Goal: Use online tool/utility: Utilize a website feature to perform a specific function

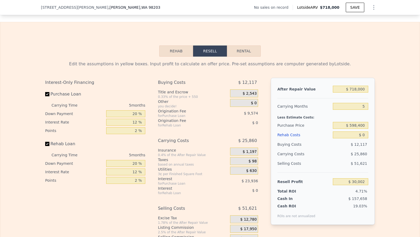
scroll to position [795, 0]
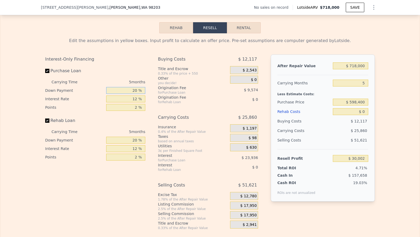
click at [127, 87] on input "20 %" at bounding box center [125, 90] width 39 height 7
type input "1 %"
type input "$ 22,043"
type input "10 %"
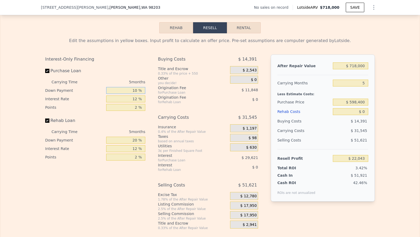
type input "$ 25,810"
type input "10 %"
type input "1 %"
type input "$ 50,495"
type input "11 %"
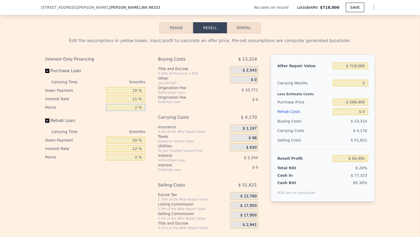
type input "$ 28,055"
type input "1 %"
type input "$ 33,440"
type input "10 %"
type input "11 %"
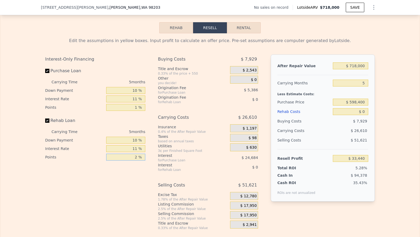
type input "1 %"
click at [367, 63] on input "$ 718,000" at bounding box center [350, 65] width 35 height 7
type input "$ 5"
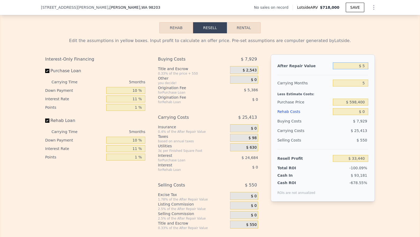
type input "-$ 632,287"
type input "$ 585"
type input "-$ 631,750"
type input "$ 58"
type input "-$ 632,237"
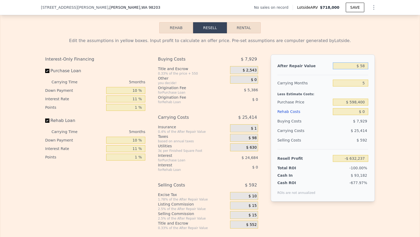
type input "$ 5"
type input "-$ 632,287"
type input "$ 59"
type input "-$ 632,236"
type input "$ 595"
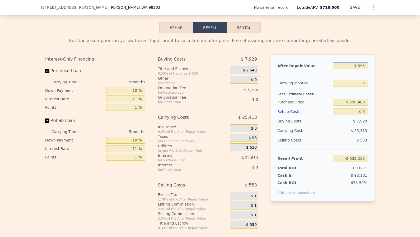
type input "-$ 631,741"
type input "$ 5,950"
type input "-$ 626,776"
type input "$ 59,500"
type input "-$ 577,124"
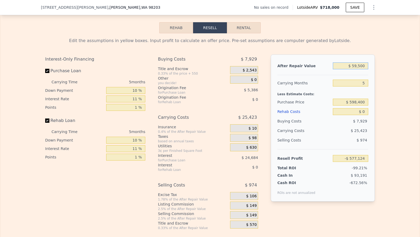
type input "$ 595,000"
type input "-$ 80,606"
type input "3"
type input "-$ 70,044"
type input "3"
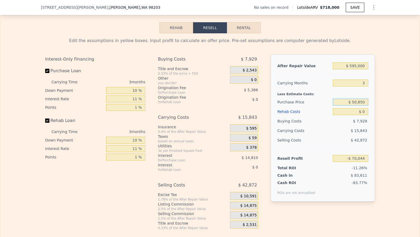
type input "$ 508,500"
type input "$ 23,191"
type input "$ 1"
type input "$ 23,190"
type input "$ 10"
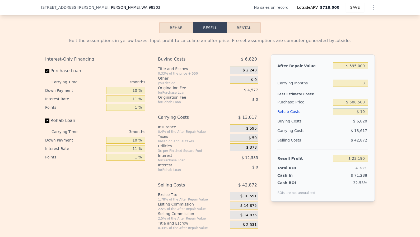
type input "$ 23,181"
type input "$ 100"
type input "$ 23,087"
type input "$ 1,000"
type input "$ 22,158"
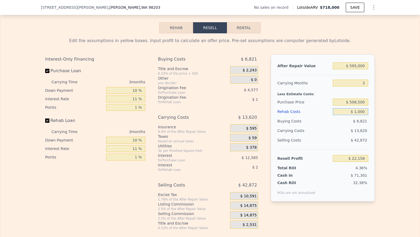
type input "$ 10,000"
type input "$ 12,852"
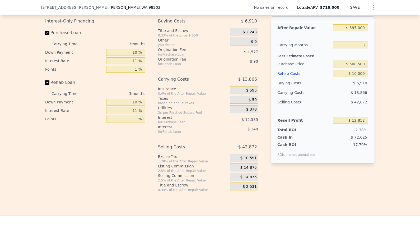
scroll to position [836, 0]
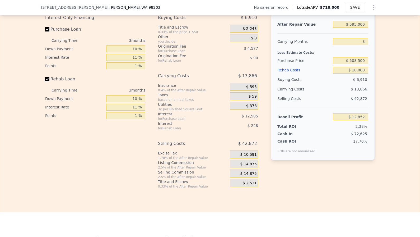
click at [251, 162] on span "$ 14,875" at bounding box center [249, 164] width 16 height 5
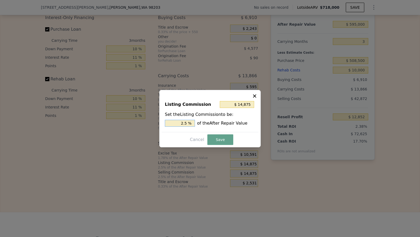
drag, startPoint x: 177, startPoint y: 122, endPoint x: 247, endPoint y: 118, distance: 70.2
click at [244, 120] on div "2.5 % of the After Repair Value" at bounding box center [210, 123] width 90 height 7
type input "2.5 %"
type input "$ 11,900"
type input "2 %"
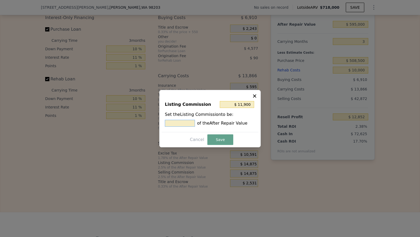
type input "$ 0"
type input "0 %"
click at [215, 138] on button "Save" at bounding box center [220, 139] width 26 height 11
type input "$ 27,727"
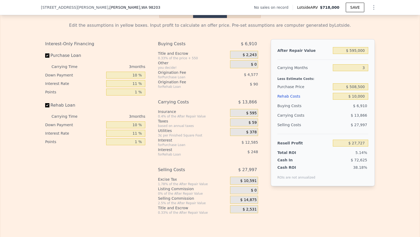
scroll to position [810, 0]
